Goal: Transaction & Acquisition: Register for event/course

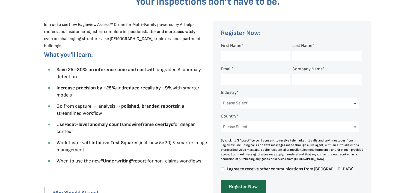
scroll to position [191, 0]
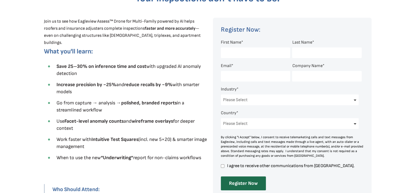
click at [237, 54] on input "First Name *" at bounding box center [255, 53] width 69 height 11
type input "[PERSON_NAME]"
type input "[EMAIL_ADDRESS][DOMAIN_NAME]"
type input "Buzzline Roofing"
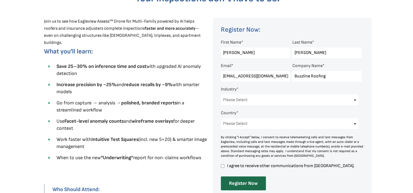
select select "[GEOGRAPHIC_DATA]"
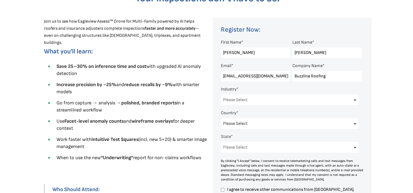
select select "[US_STATE]"
click at [264, 102] on select "Please Select Architects & Engineering Construction Electric/Gas Utilities Gove…" at bounding box center [290, 100] width 138 height 11
select select "Construction"
click at [221, 95] on select "Please Select Architects & Engineering Construction Electric/Gas Utilities Gove…" at bounding box center [290, 100] width 138 height 11
click at [255, 102] on select "Please Select Architects & Engineering Construction Electric/Gas Utilities Gove…" at bounding box center [290, 100] width 138 height 11
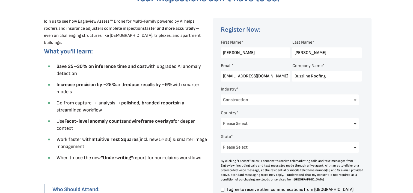
click at [181, 54] on h3 "What you'll learn:" at bounding box center [118, 51] width 148 height 7
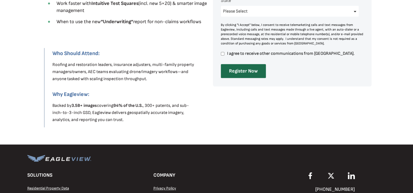
scroll to position [328, 0]
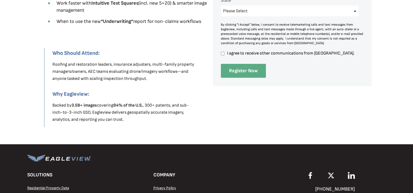
click at [241, 70] on input "Register Now" at bounding box center [243, 71] width 45 height 14
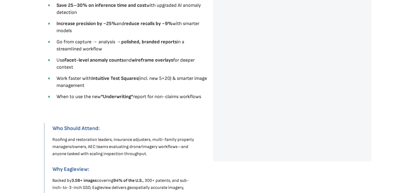
scroll to position [164, 0]
